Goal: Information Seeking & Learning: Learn about a topic

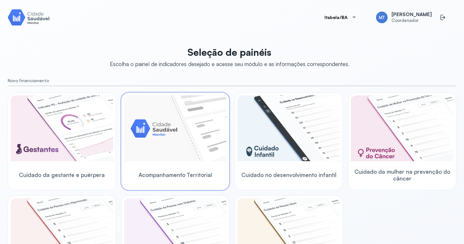
click at [175, 148] on img at bounding box center [175, 128] width 103 height 66
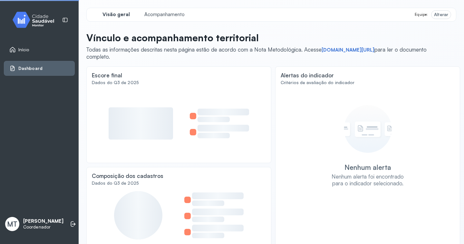
click at [175, 148] on div at bounding box center [179, 123] width 174 height 68
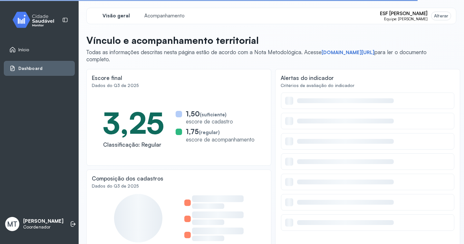
click at [118, 12] on div "Visão geral" at bounding box center [116, 16] width 48 height 11
click at [19, 49] on span "Início" at bounding box center [23, 49] width 11 height 5
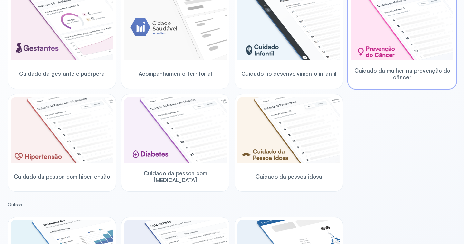
scroll to position [172, 0]
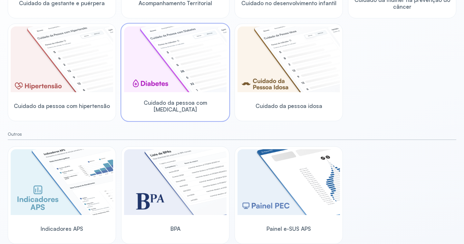
click at [152, 83] on img at bounding box center [175, 59] width 103 height 66
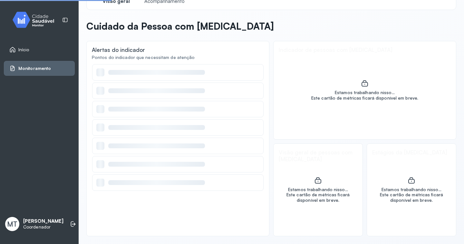
scroll to position [15, 0]
click at [152, 83] on div at bounding box center [178, 91] width 172 height 16
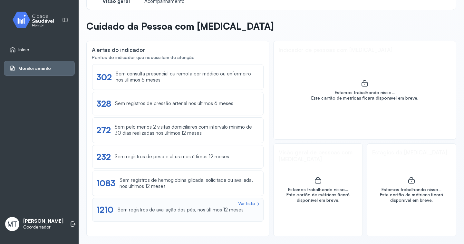
click at [130, 209] on div "Sem registros de avaliação dos pés, nos últimos 12 meses" at bounding box center [181, 210] width 126 height 6
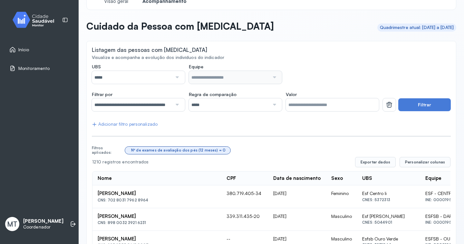
click at [176, 77] on div at bounding box center [176, 77] width 9 height 13
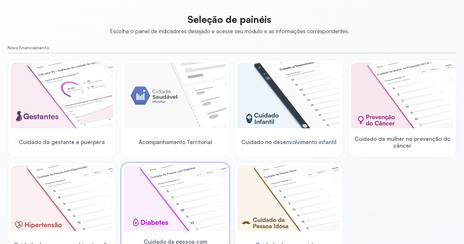
scroll to position [64, 0]
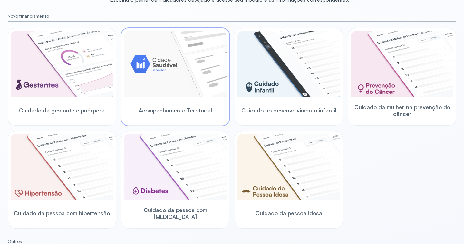
click at [162, 85] on img at bounding box center [175, 64] width 103 height 66
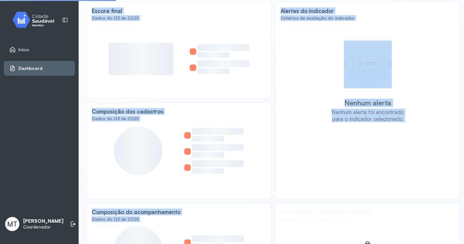
click at [162, 85] on div at bounding box center [179, 59] width 174 height 68
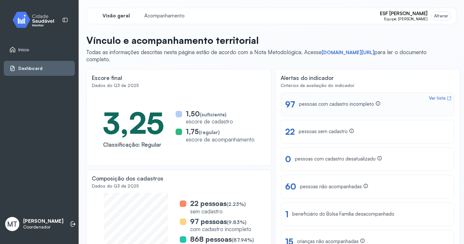
click at [429, 99] on div "Ver lista" at bounding box center [437, 97] width 17 height 5
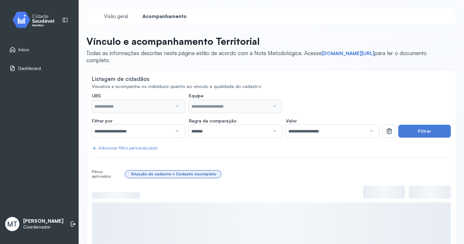
type input "**********"
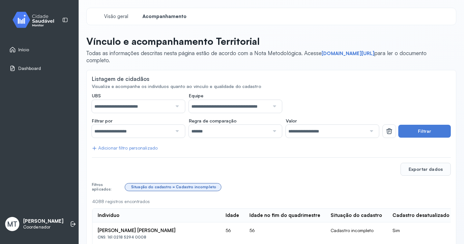
click at [176, 132] on div at bounding box center [176, 131] width 9 height 13
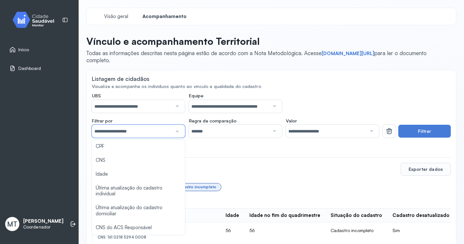
click at [231, 167] on div "Exportar dados" at bounding box center [271, 169] width 359 height 13
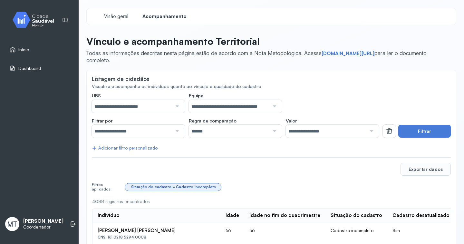
click at [367, 132] on div at bounding box center [371, 131] width 9 height 13
click at [406, 133] on button "Filtrar" at bounding box center [424, 131] width 53 height 13
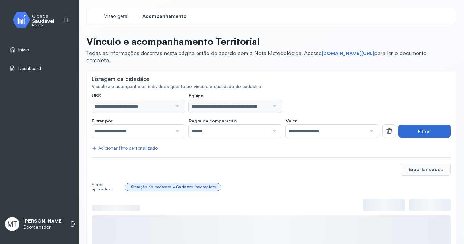
click at [406, 133] on button "Filtrar" at bounding box center [424, 131] width 53 height 13
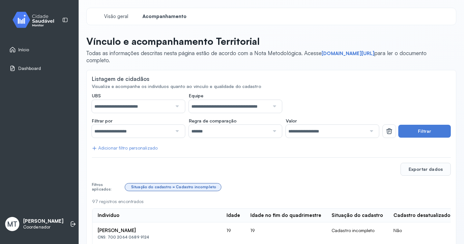
click at [272, 106] on div at bounding box center [274, 106] width 9 height 13
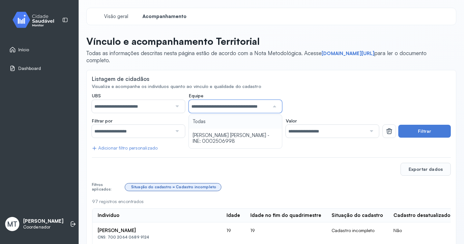
scroll to position [0, 19]
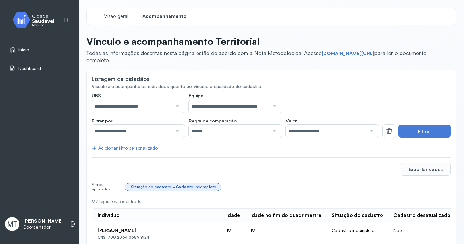
click at [241, 168] on div "Exportar dados" at bounding box center [271, 169] width 359 height 13
click at [110, 128] on input "**********" at bounding box center [132, 131] width 80 height 13
click at [223, 156] on div at bounding box center [271, 157] width 359 height 2
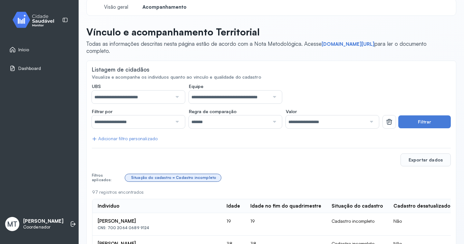
scroll to position [0, 0]
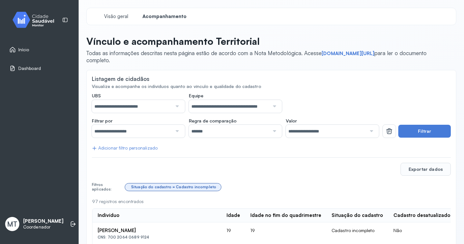
click at [270, 106] on div at bounding box center [274, 106] width 9 height 13
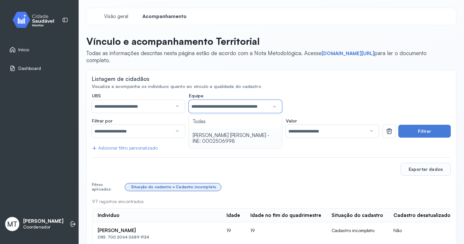
scroll to position [0, 19]
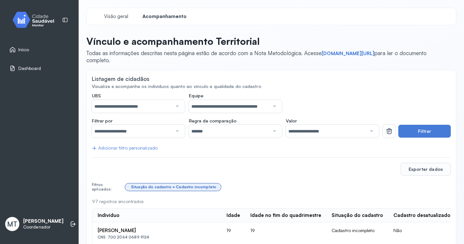
click at [424, 131] on button "Filtrar" at bounding box center [424, 131] width 53 height 13
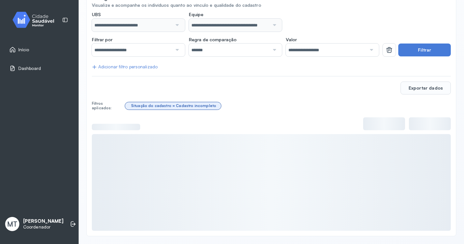
scroll to position [0, 0]
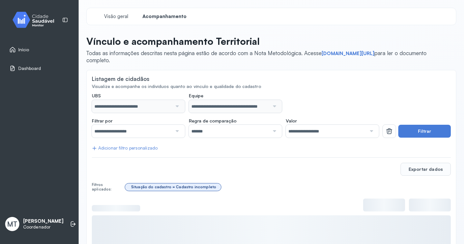
click at [201, 189] on div "Situação do cadastro = Cadastro incompleto" at bounding box center [173, 187] width 85 height 5
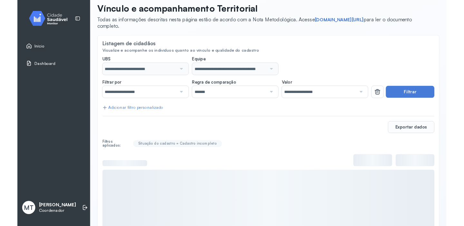
scroll to position [81, 0]
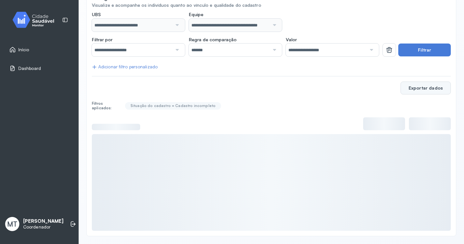
click at [424, 90] on button "Exportar dados" at bounding box center [426, 88] width 50 height 13
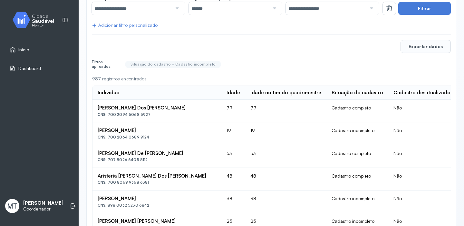
scroll to position [0, 0]
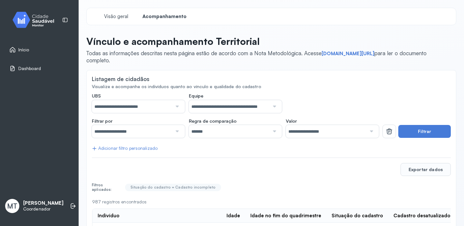
click at [25, 47] on span "Início" at bounding box center [23, 49] width 11 height 5
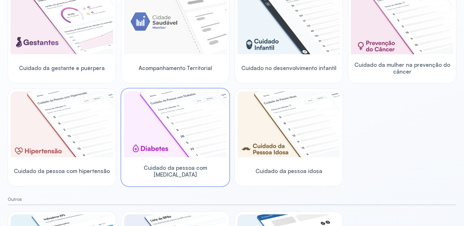
scroll to position [190, 0]
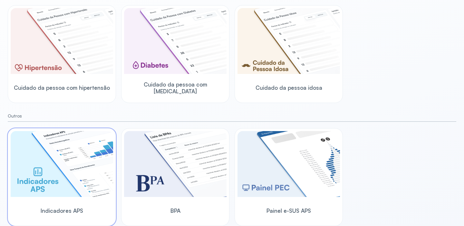
click at [54, 208] on span "Indicadores APS" at bounding box center [62, 210] width 43 height 7
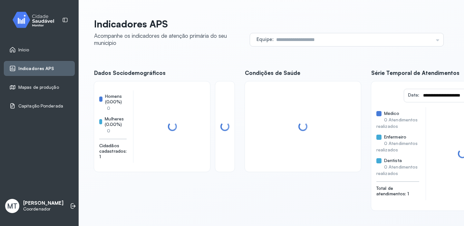
scroll to position [103, 0]
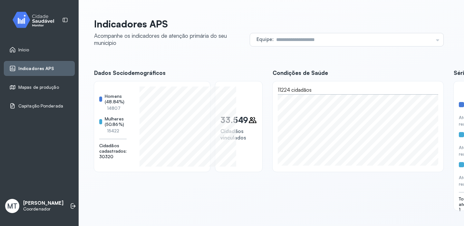
click at [40, 65] on div "Indicadores APS" at bounding box center [31, 68] width 45 height 6
click at [45, 68] on span "Indicadores APS" at bounding box center [36, 68] width 36 height 5
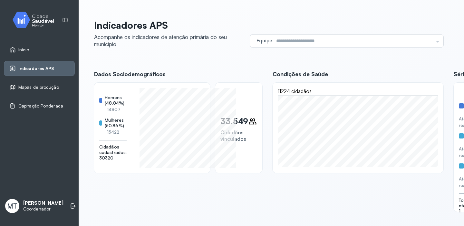
click at [29, 87] on span "Mapas de produção" at bounding box center [38, 86] width 41 height 5
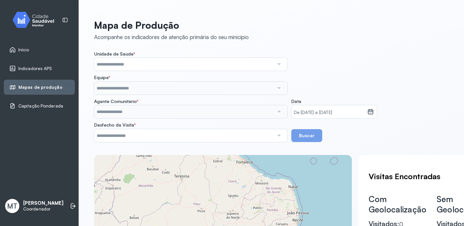
click at [47, 63] on div "Indicadores APS" at bounding box center [39, 68] width 71 height 15
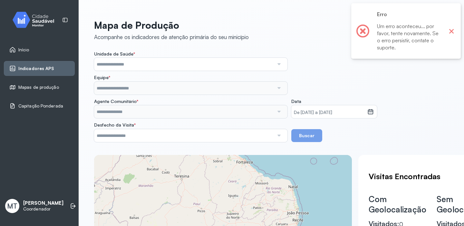
click at [449, 31] on button "×" at bounding box center [451, 31] width 8 height 8
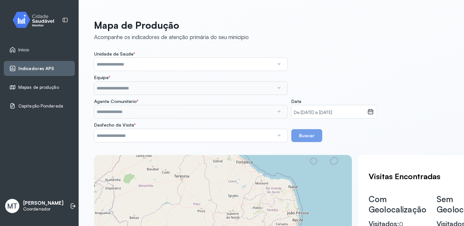
click at [43, 60] on ul "Início Indicadores APS Mapas de produção Capitação Ponderada" at bounding box center [39, 77] width 71 height 71
click at [41, 69] on span "Indicadores APS" at bounding box center [36, 68] width 36 height 5
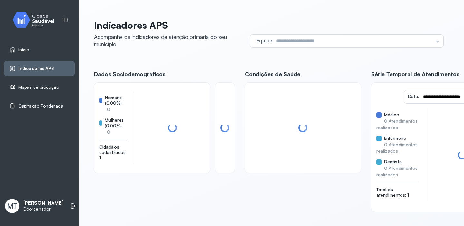
click at [38, 84] on div "Mapas de produção" at bounding box center [34, 87] width 50 height 6
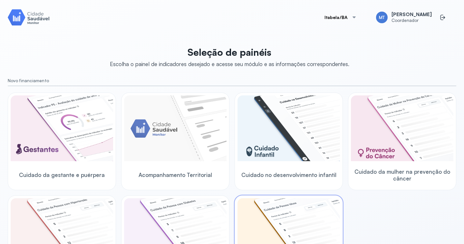
scroll to position [97, 0]
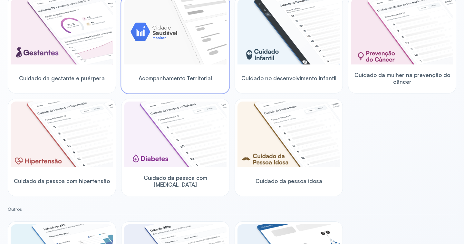
click at [179, 80] on span "Acompanhamento Territorial" at bounding box center [176, 78] width 74 height 7
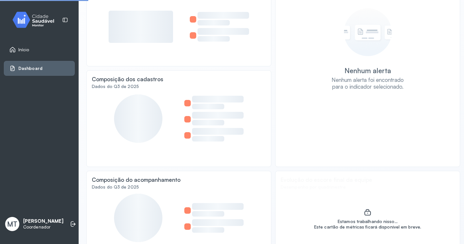
click at [179, 80] on div "Composição dos cadastros" at bounding box center [179, 80] width 174 height 8
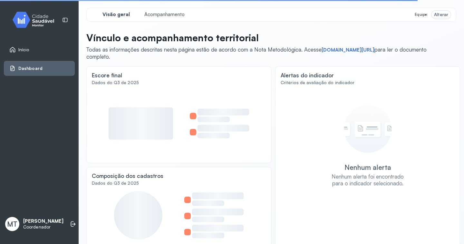
click at [416, 16] on span "Equipe:" at bounding box center [421, 14] width 13 height 5
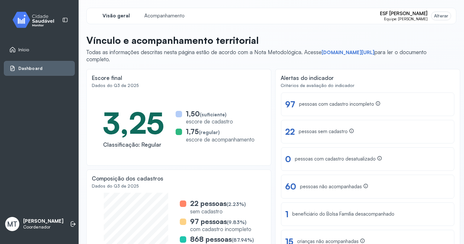
click at [437, 15] on div "Alterar" at bounding box center [441, 15] width 14 height 5
click at [434, 15] on div "Alterar" at bounding box center [441, 15] width 14 height 5
click at [439, 14] on div "Alterar" at bounding box center [441, 15] width 14 height 5
click at [438, 17] on div "Alterar" at bounding box center [441, 15] width 14 height 5
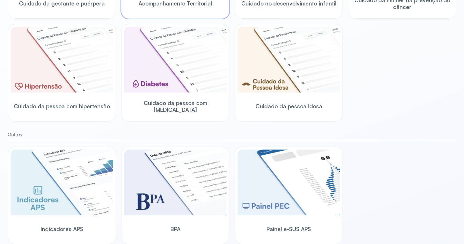
scroll to position [172, 0]
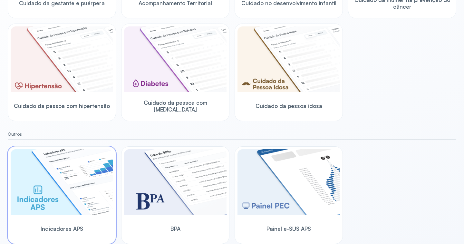
click at [62, 223] on div "Indicadores APS" at bounding box center [62, 228] width 103 height 25
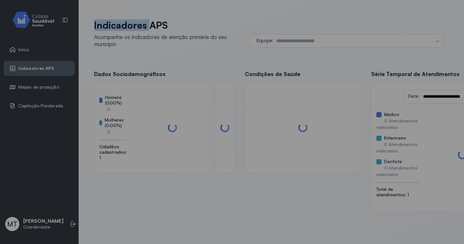
scroll to position [85, 0]
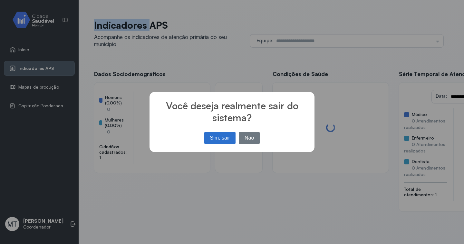
click at [301, 184] on div "× Você deseja realmente sair do sistema? Sim, sair No Não" at bounding box center [232, 122] width 464 height 244
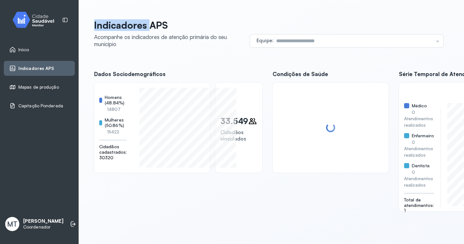
click at [44, 86] on span "Mapas de produção" at bounding box center [38, 86] width 41 height 5
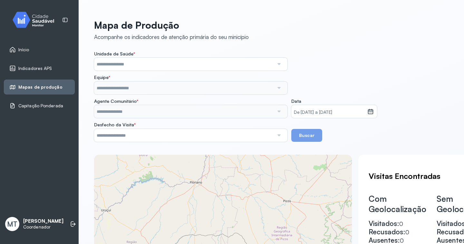
click at [172, 65] on input "text" at bounding box center [184, 64] width 180 height 13
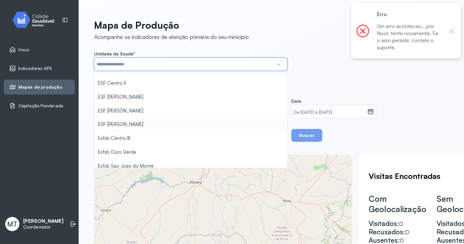
scroll to position [19, 0]
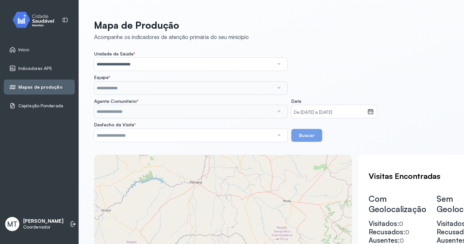
click at [131, 145] on div "**********" at bounding box center [271, 183] width 355 height 329
click at [130, 88] on input "text" at bounding box center [184, 88] width 180 height 13
click at [132, 102] on div "**********" at bounding box center [271, 96] width 355 height 91
click at [132, 111] on input "text" at bounding box center [184, 111] width 180 height 13
click at [118, 88] on input "**********" at bounding box center [184, 88] width 180 height 13
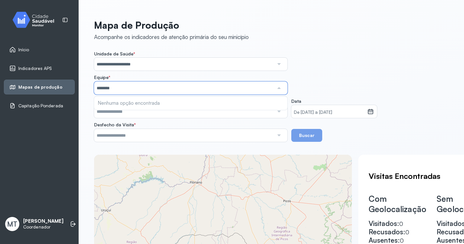
click at [138, 91] on input "********" at bounding box center [184, 88] width 180 height 13
type input "*"
click at [143, 113] on input "text" at bounding box center [184, 111] width 180 height 13
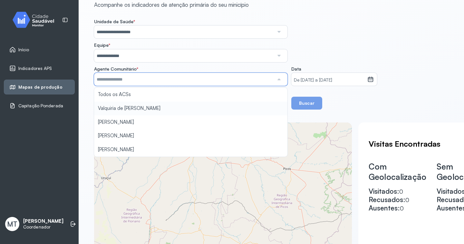
scroll to position [0, 0]
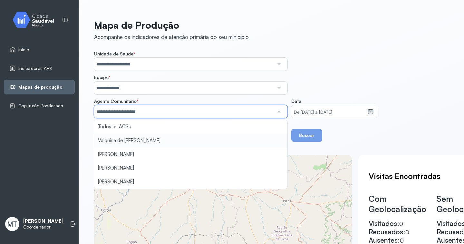
click at [118, 142] on div "**********" at bounding box center [271, 183] width 355 height 329
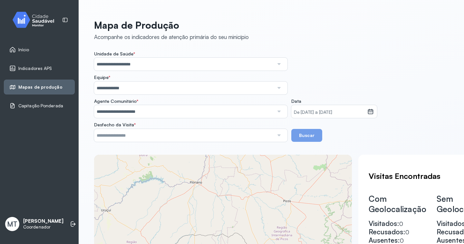
click at [312, 113] on small "De 01/05/2025 a 25/08/2025" at bounding box center [329, 112] width 71 height 6
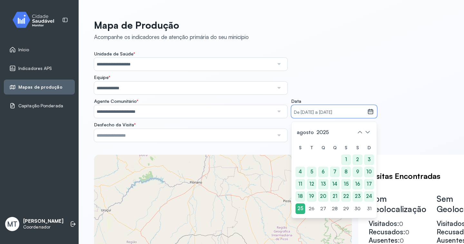
click at [312, 112] on small "De 01/05/2025 a 25/08/2025" at bounding box center [329, 112] width 71 height 6
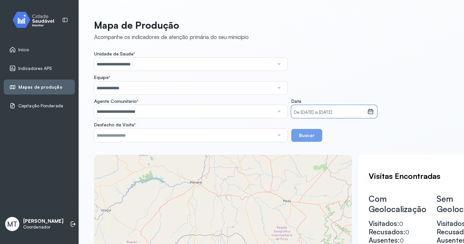
click at [373, 112] on icon at bounding box center [371, 111] width 6 height 6
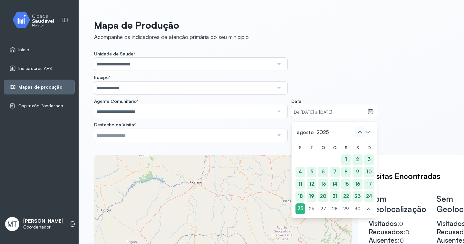
click at [361, 132] on icon at bounding box center [360, 132] width 4 height 2
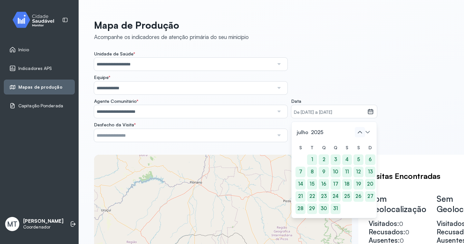
click at [361, 132] on icon at bounding box center [360, 132] width 4 height 2
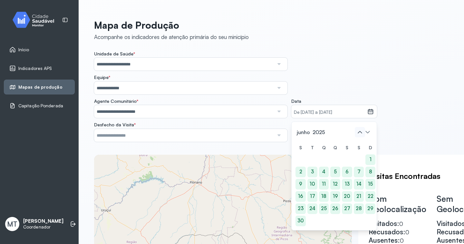
click at [361, 132] on icon at bounding box center [360, 132] width 4 height 2
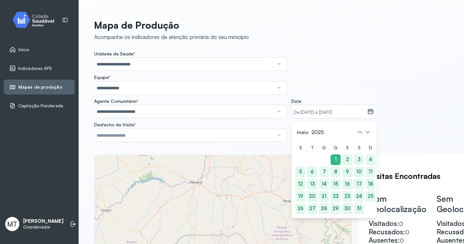
click at [370, 112] on icon at bounding box center [371, 111] width 6 height 6
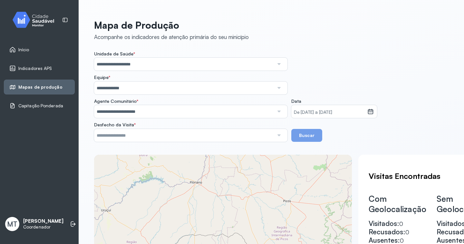
click at [371, 110] on icon at bounding box center [370, 111] width 5 height 5
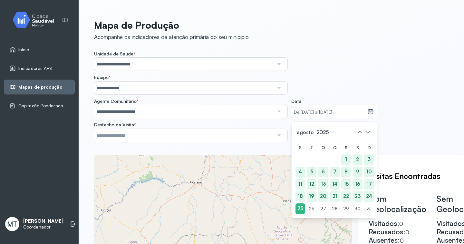
click at [311, 112] on small "De 01/05/2025 a 25/08/2025" at bounding box center [329, 112] width 71 height 6
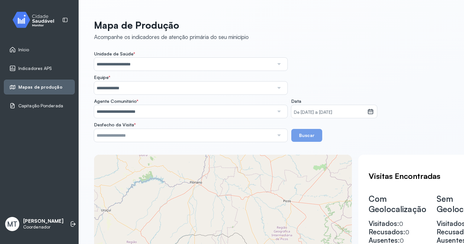
click at [371, 110] on icon at bounding box center [370, 111] width 5 height 5
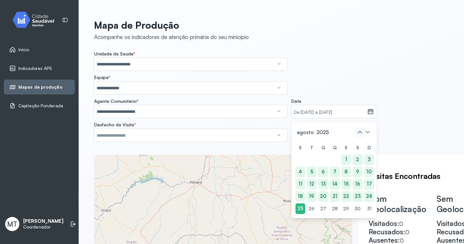
click at [358, 132] on icon at bounding box center [360, 132] width 10 height 10
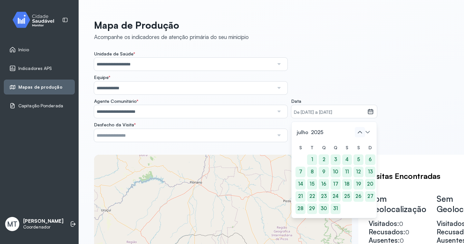
click at [358, 132] on icon at bounding box center [360, 132] width 10 height 10
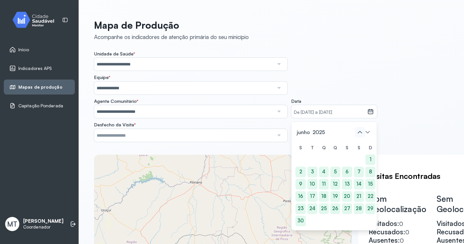
click at [358, 132] on icon at bounding box center [360, 132] width 10 height 10
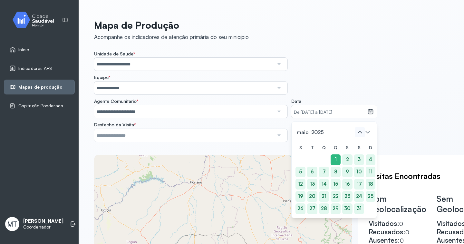
click at [358, 132] on icon at bounding box center [360, 132] width 10 height 10
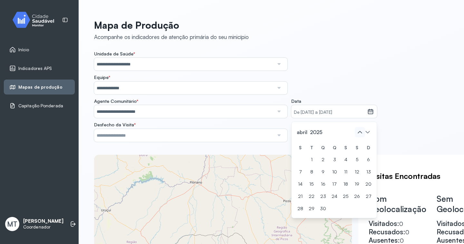
click at [358, 132] on icon at bounding box center [360, 132] width 10 height 10
click at [324, 157] on div "1" at bounding box center [324, 159] width 10 height 11
click at [366, 132] on icon at bounding box center [368, 132] width 10 height 10
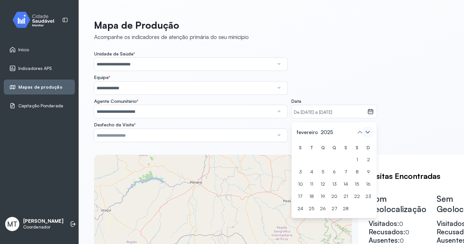
click at [366, 132] on icon at bounding box center [368, 132] width 10 height 10
click at [361, 132] on icon at bounding box center [360, 132] width 4 height 2
click at [323, 162] on div "1" at bounding box center [324, 159] width 10 height 11
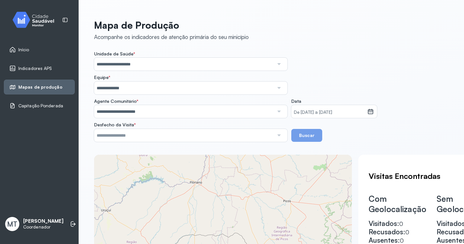
click at [311, 135] on button "Buscar" at bounding box center [306, 135] width 31 height 13
click at [369, 111] on icon at bounding box center [370, 110] width 5 height 3
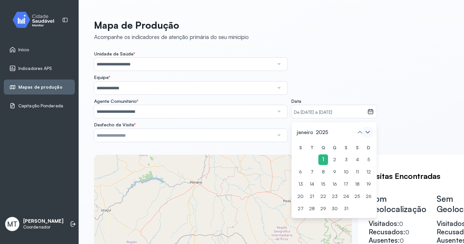
click at [366, 132] on icon at bounding box center [368, 132] width 10 height 10
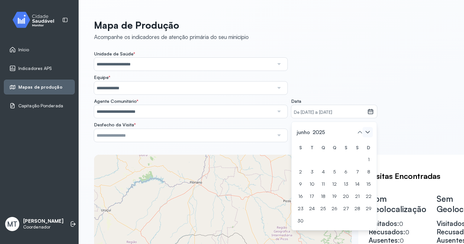
click at [366, 132] on icon at bounding box center [368, 132] width 10 height 10
click at [361, 131] on icon at bounding box center [360, 132] width 10 height 10
click at [370, 113] on icon at bounding box center [371, 111] width 6 height 6
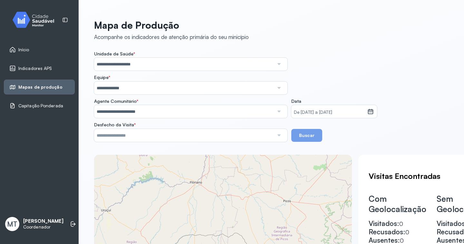
click at [371, 109] on icon at bounding box center [371, 111] width 6 height 6
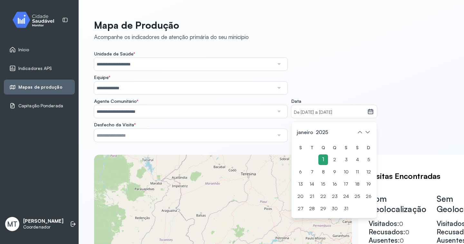
click at [322, 159] on div "1" at bounding box center [324, 159] width 10 height 11
click at [368, 112] on icon at bounding box center [370, 111] width 5 height 5
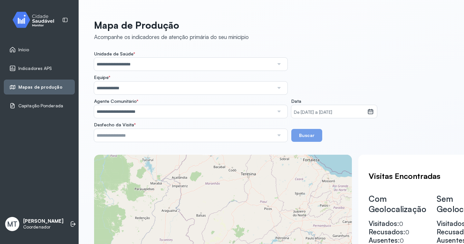
click at [299, 136] on button "Buscar" at bounding box center [306, 135] width 31 height 13
click at [371, 110] on icon at bounding box center [370, 111] width 5 height 5
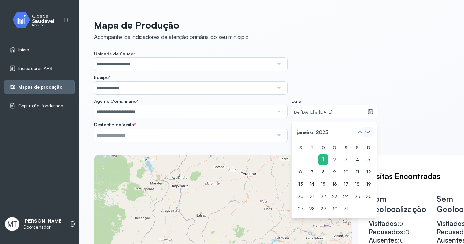
click at [367, 132] on icon at bounding box center [368, 132] width 10 height 10
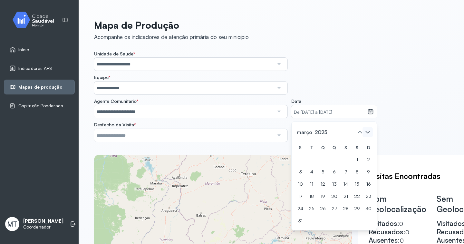
click at [367, 132] on icon at bounding box center [368, 132] width 10 height 10
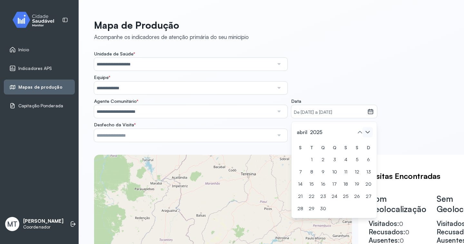
click at [367, 132] on icon at bounding box center [368, 132] width 10 height 10
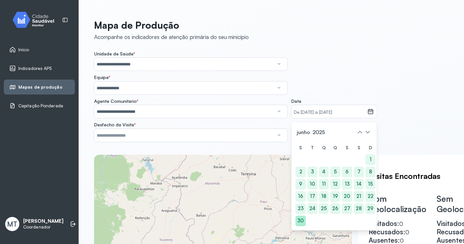
click at [299, 221] on div "30" at bounding box center [301, 221] width 10 height 11
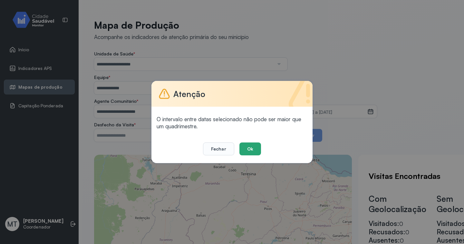
click at [252, 145] on button "Ok" at bounding box center [251, 148] width 22 height 13
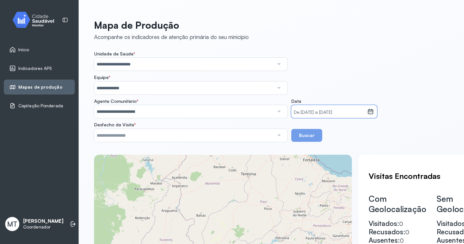
click at [367, 111] on div "De 01/01/2025 a 01/01/2025" at bounding box center [329, 111] width 76 height 13
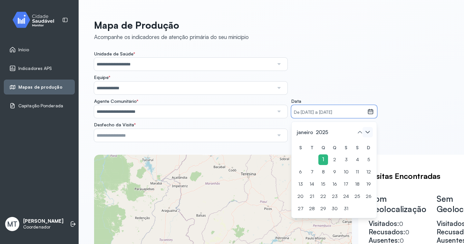
click at [366, 132] on icon at bounding box center [368, 132] width 10 height 10
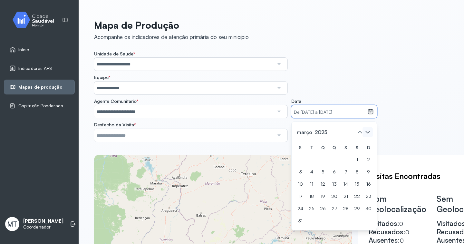
click at [366, 132] on icon at bounding box center [368, 132] width 10 height 10
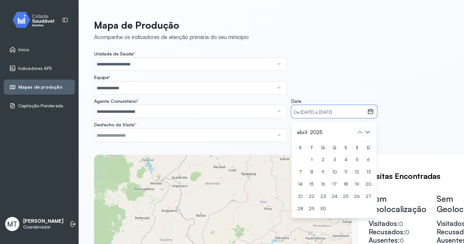
click at [366, 132] on icon at bounding box center [368, 132] width 10 height 10
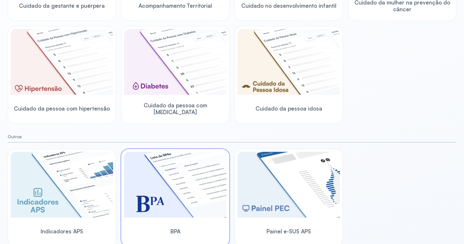
scroll to position [172, 0]
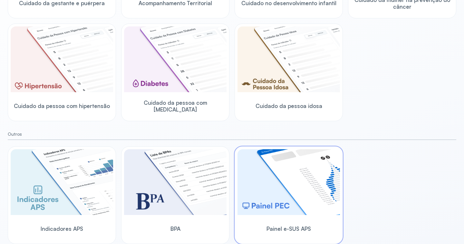
click at [293, 203] on img at bounding box center [289, 182] width 103 height 66
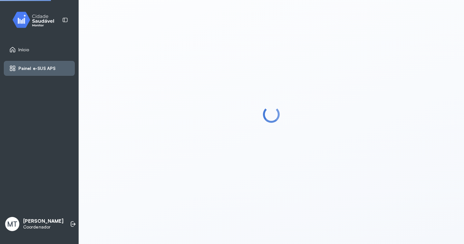
click at [293, 203] on div at bounding box center [271, 114] width 370 height 244
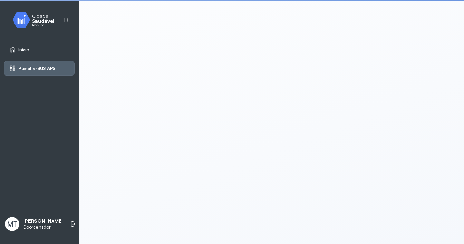
scroll to position [1, 0]
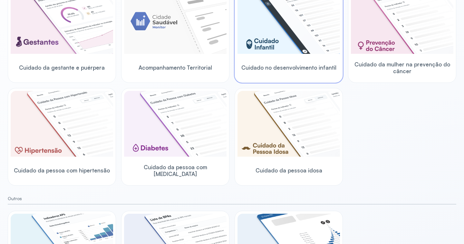
scroll to position [172, 0]
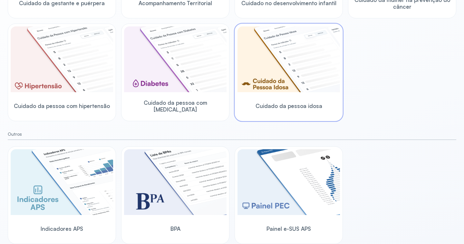
click at [281, 107] on span "Cuidado da pessoa idosa" at bounding box center [289, 106] width 67 height 7
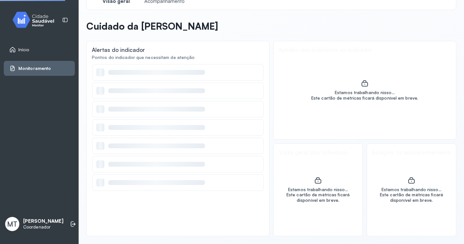
scroll to position [15, 0]
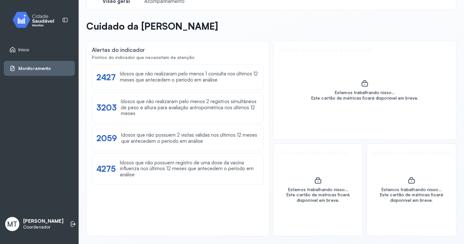
click at [20, 67] on span "Monitoramento" at bounding box center [34, 68] width 33 height 5
click at [41, 67] on span "Monitoramento" at bounding box center [34, 68] width 33 height 5
click at [170, 75] on div "Idosos que não realizaram pelo menos 1 consulta nos últimos 12 meses que antece…" at bounding box center [190, 77] width 140 height 12
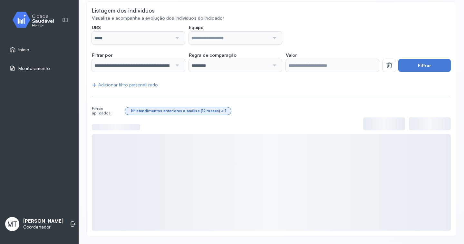
click at [23, 48] on span "Início" at bounding box center [23, 49] width 11 height 5
